Goal: Information Seeking & Learning: Check status

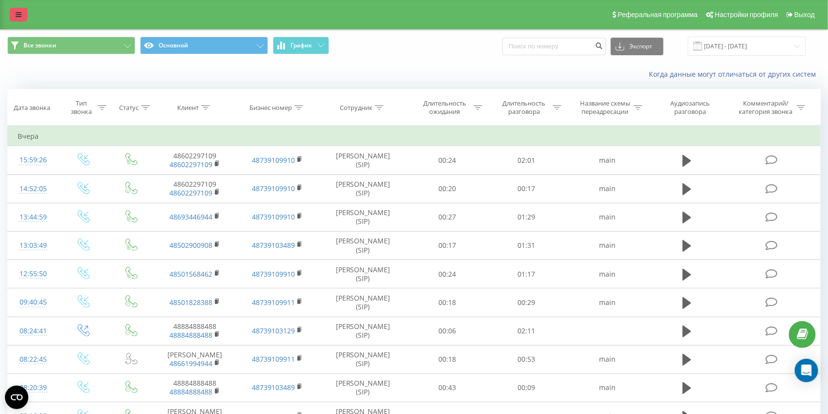
click at [16, 15] on icon at bounding box center [19, 14] width 6 height 7
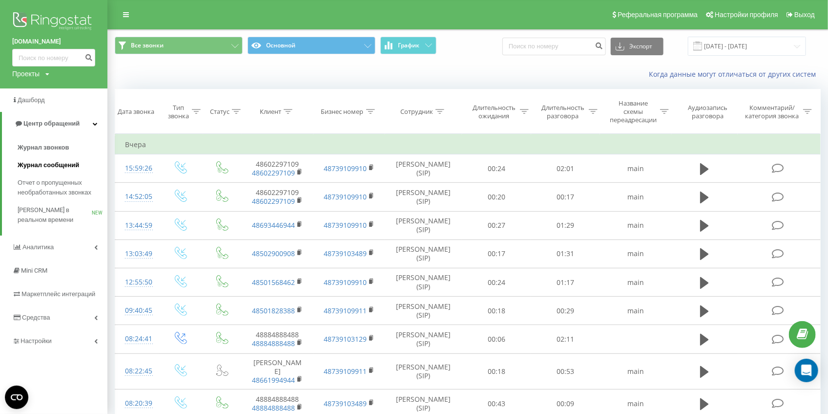
click at [36, 169] on span "Журнал сообщений" at bounding box center [49, 165] width 62 height 10
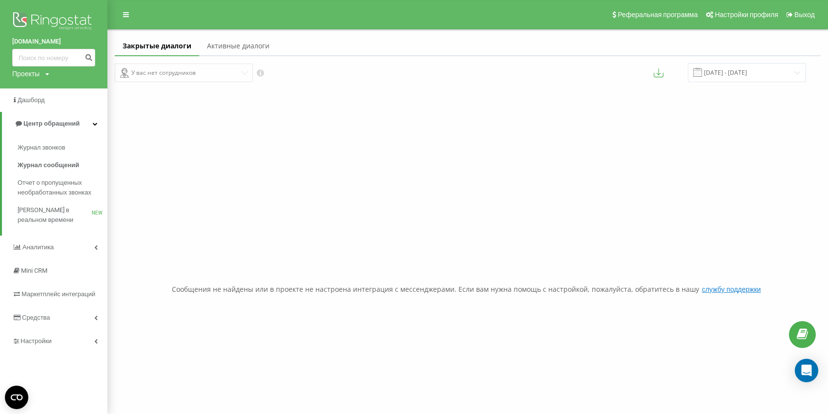
click at [38, 126] on span "Центр обращений" at bounding box center [51, 123] width 56 height 7
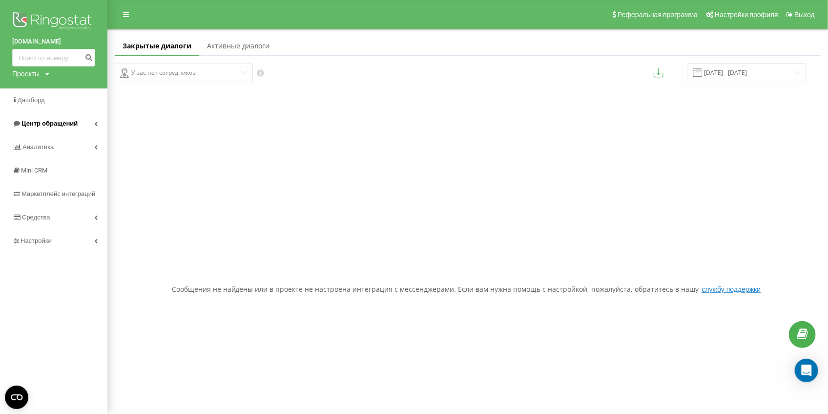
click at [42, 123] on span "Центр обращений" at bounding box center [49, 123] width 56 height 7
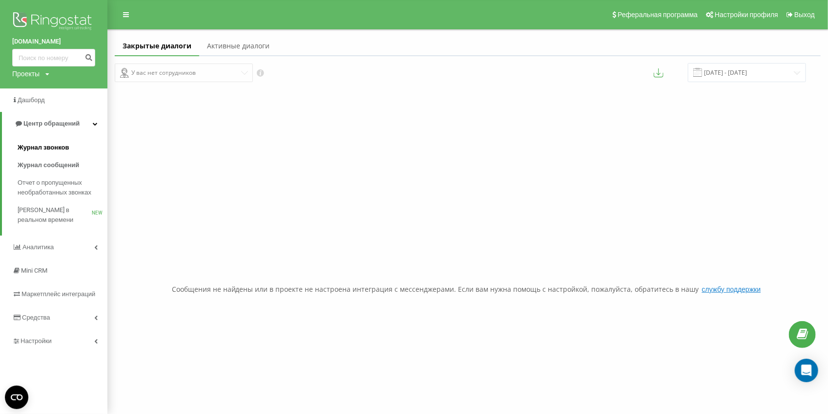
drag, startPoint x: 33, startPoint y: 149, endPoint x: 45, endPoint y: 149, distance: 12.7
click at [32, 149] on span "Журнал звонков" at bounding box center [43, 148] width 51 height 10
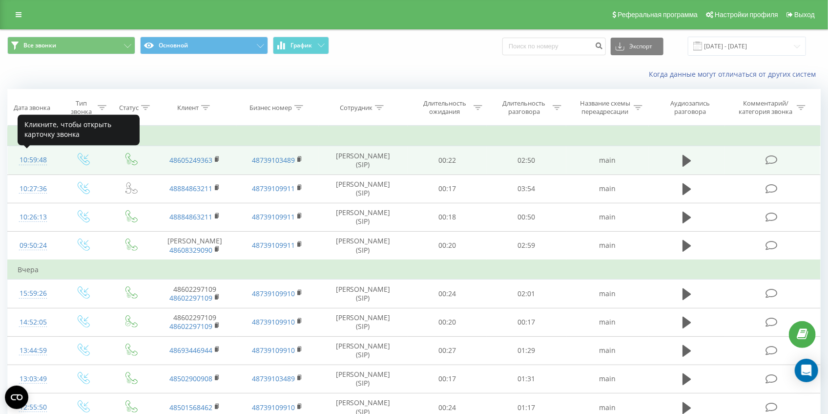
click at [27, 160] on div "10:59:48" at bounding box center [33, 159] width 31 height 19
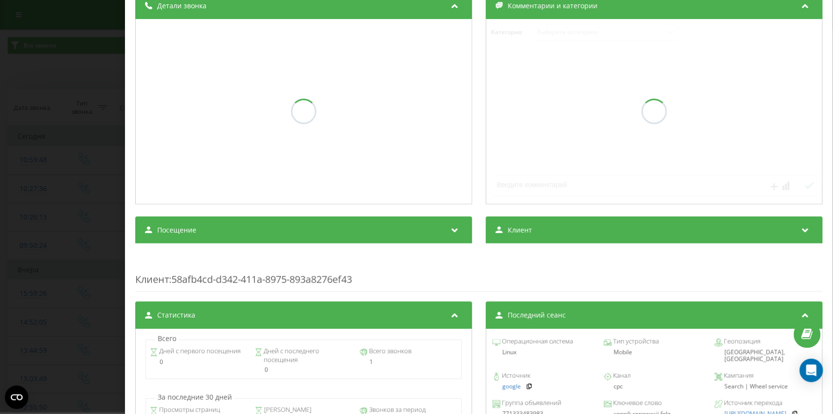
scroll to position [205, 0]
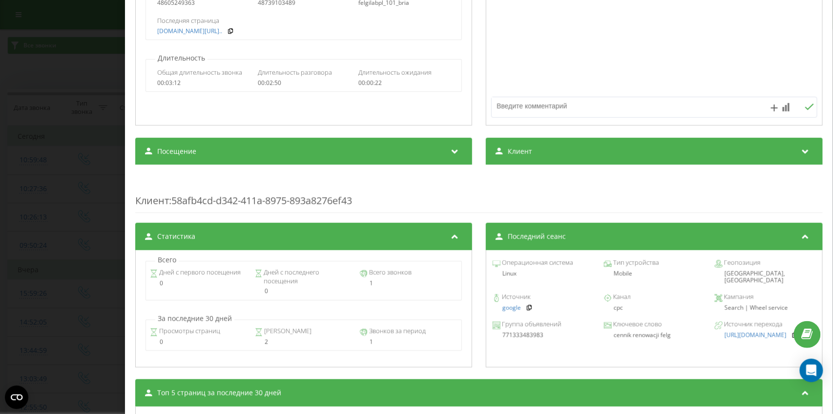
click at [0, 210] on div "Звонок : pl4_-1758272388.5813160 1 x - 02:50 00:00 00:00 Транскрипция Для анали…" at bounding box center [416, 207] width 833 height 414
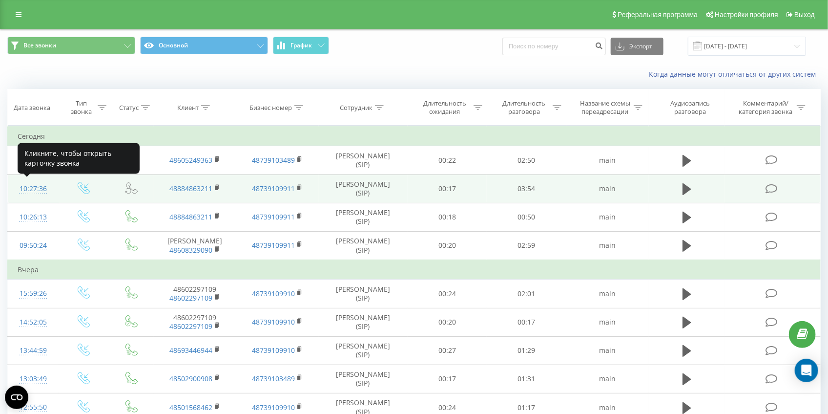
click at [32, 186] on div "10:27:36" at bounding box center [33, 188] width 31 height 19
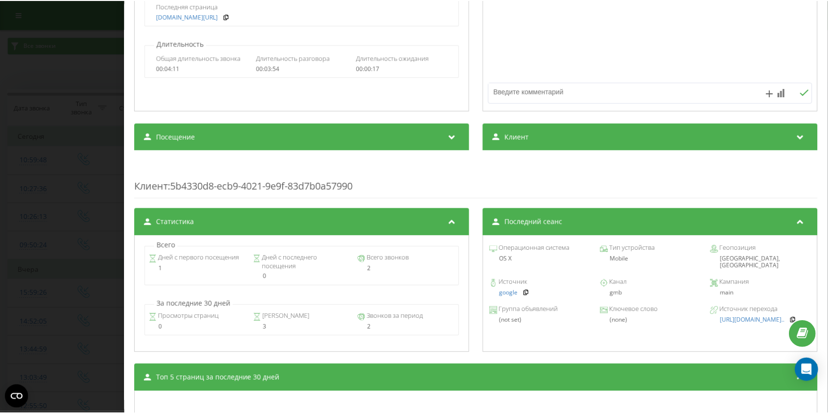
scroll to position [228, 0]
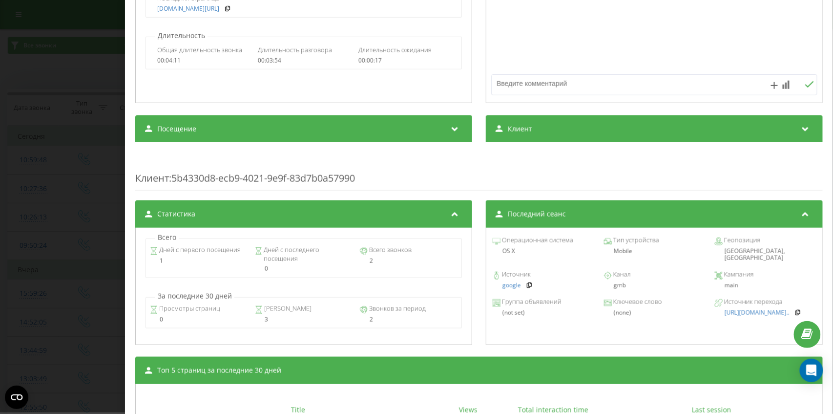
click at [0, 245] on div "Звонок : pl2_-1758270456.5990875 1 x - 03:55 00:00 00:00 Транскрипция Для анали…" at bounding box center [416, 207] width 833 height 414
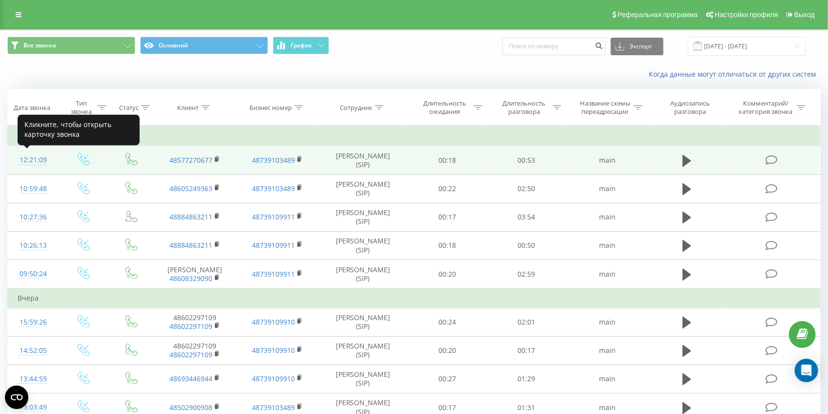
click at [32, 161] on div "12:21:09" at bounding box center [33, 159] width 31 height 19
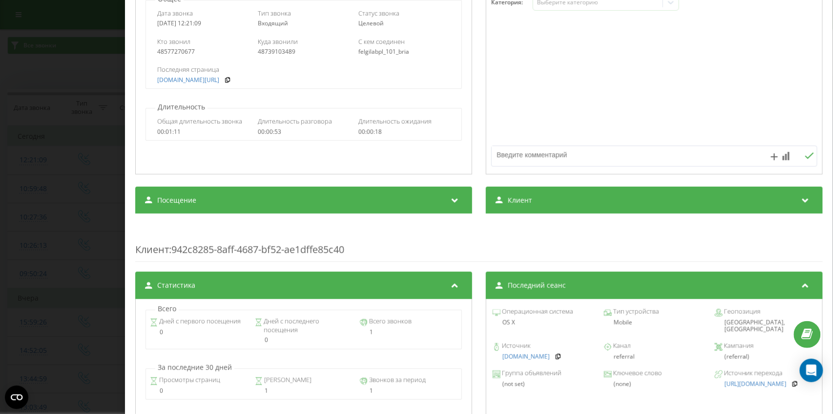
scroll to position [163, 0]
